Goal: Find specific page/section

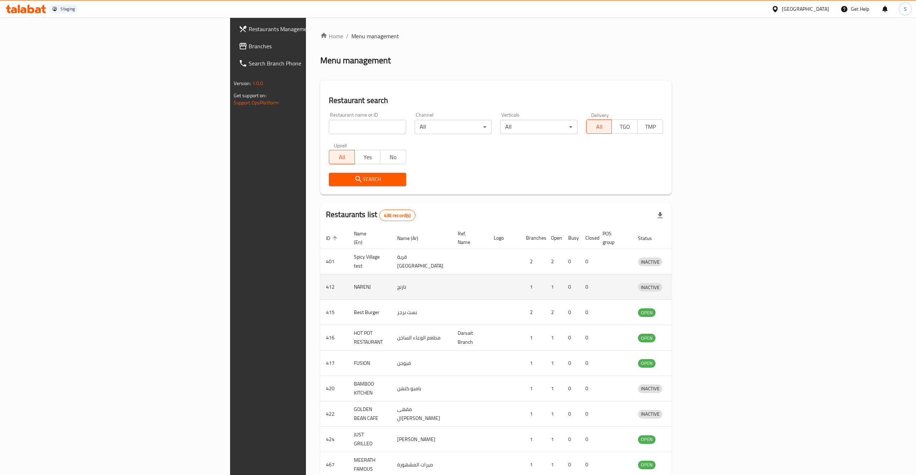
scroll to position [59, 0]
